Goal: Task Accomplishment & Management: Complete application form

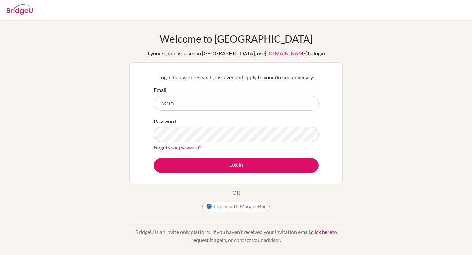
click at [197, 100] on input "rycham" at bounding box center [236, 103] width 165 height 15
click at [190, 107] on input "rycham" at bounding box center [236, 103] width 165 height 15
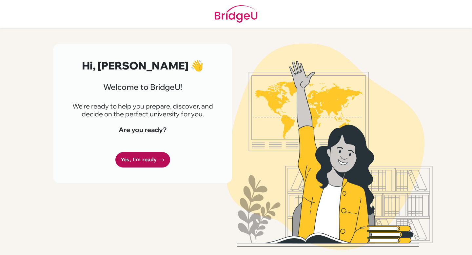
click at [153, 160] on link "Yes, I'm ready" at bounding box center [142, 159] width 55 height 15
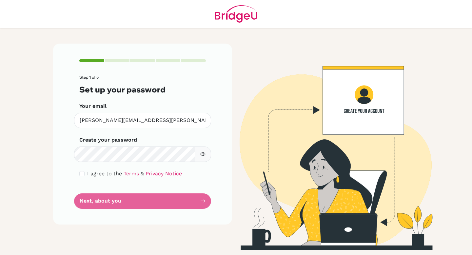
click at [210, 153] on button "button" at bounding box center [203, 154] width 16 height 15
click at [84, 176] on input "checkbox" at bounding box center [81, 173] width 5 height 5
checkbox input "true"
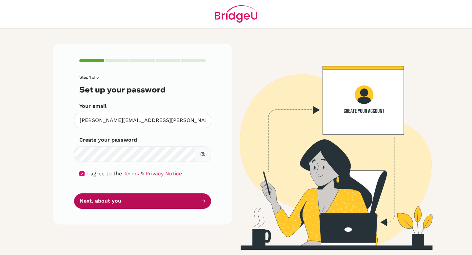
click at [116, 203] on button "Next, about you" at bounding box center [142, 201] width 137 height 15
